Goal: Task Accomplishment & Management: Manage account settings

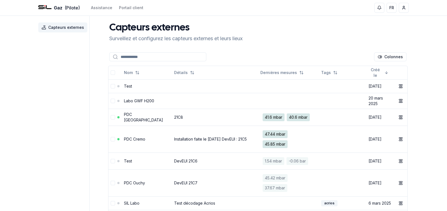
click at [139, 113] on link "PDC [GEOGRAPHIC_DATA]" at bounding box center [143, 117] width 39 height 10
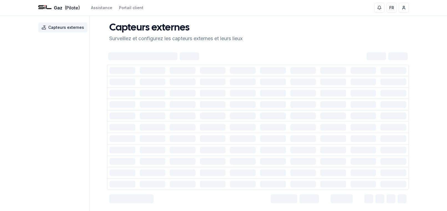
click at [139, 113] on td at bounding box center [152, 115] width 30 height 11
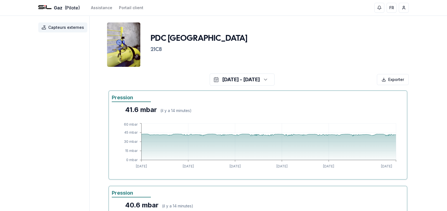
click at [268, 78] on icon "button" at bounding box center [265, 79] width 6 height 8
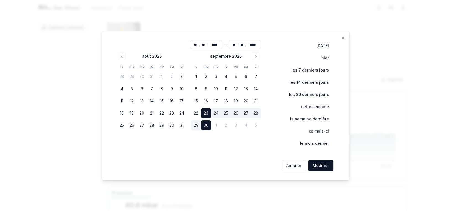
click at [162, 74] on button "1" at bounding box center [162, 76] width 10 height 10
type input "**"
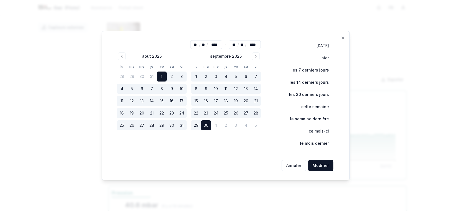
click at [328, 167] on button "Modifier" at bounding box center [320, 165] width 25 height 11
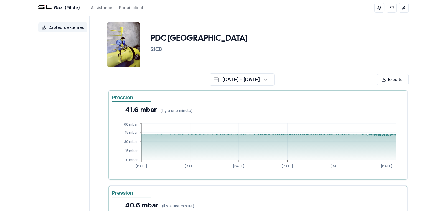
click at [69, 28] on span "Capteurs externes" at bounding box center [66, 28] width 36 height 6
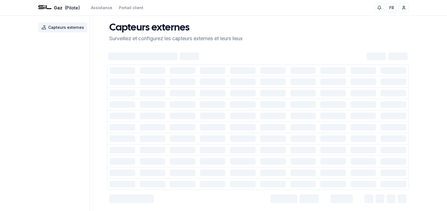
click at [65, 27] on span "Capteurs externes" at bounding box center [66, 28] width 36 height 6
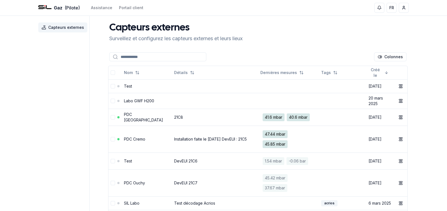
click at [211, 137] on link "Installation faite le [DATE] DevEUI : 21C5" at bounding box center [210, 139] width 73 height 5
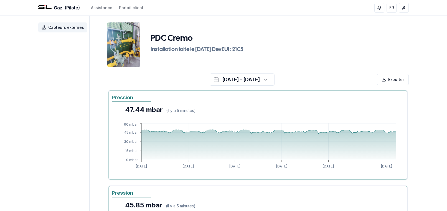
click at [271, 80] on div "button" at bounding box center [264, 79] width 12 height 8
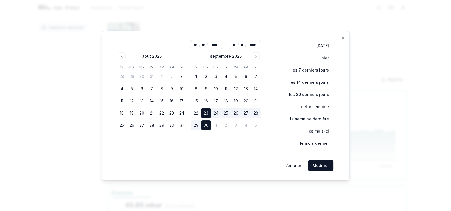
click at [163, 75] on button "1" at bounding box center [162, 76] width 10 height 10
type input "**"
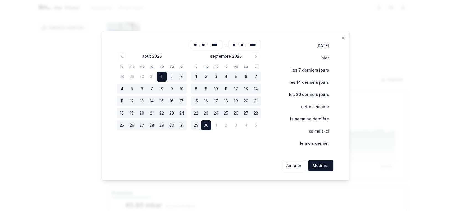
click at [322, 166] on button "Modifier" at bounding box center [320, 165] width 25 height 11
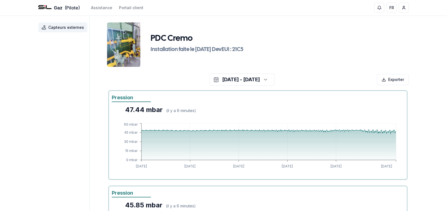
click at [56, 25] on span "Capteurs externes" at bounding box center [66, 28] width 36 height 6
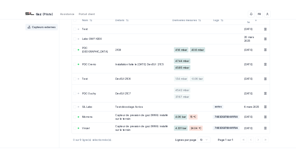
scroll to position [55, 0]
